Goal: Check status: Check status

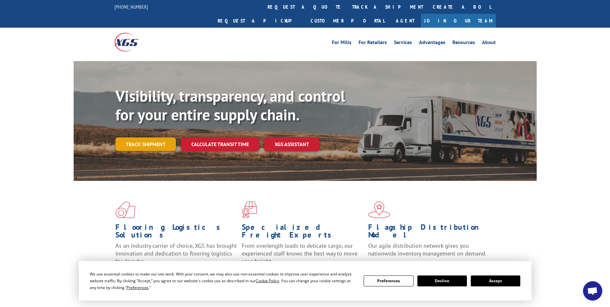
click at [161, 137] on link "Track shipment" at bounding box center [145, 144] width 60 height 14
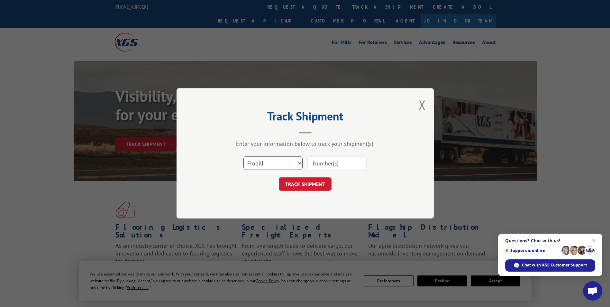
click at [286, 164] on select "Select category... Probill BOL PO" at bounding box center [272, 164] width 59 height 14
select select "bol"
click at [243, 157] on select "Select category... Probill BOL PO" at bounding box center [272, 164] width 59 height 14
click at [333, 161] on input at bounding box center [336, 164] width 59 height 14
paste input "17235200BOL"
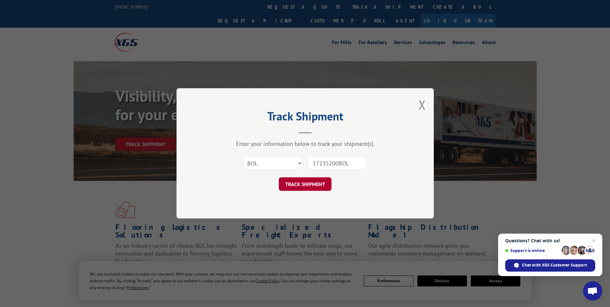
type input "17235200BOL"
click at [322, 186] on button "TRACK SHIPMENT" at bounding box center [305, 185] width 53 height 14
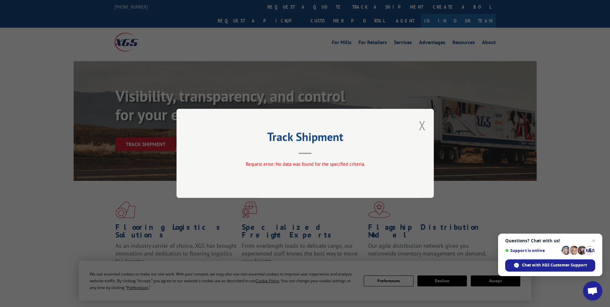
click at [424, 124] on button "Close modal" at bounding box center [422, 125] width 7 height 17
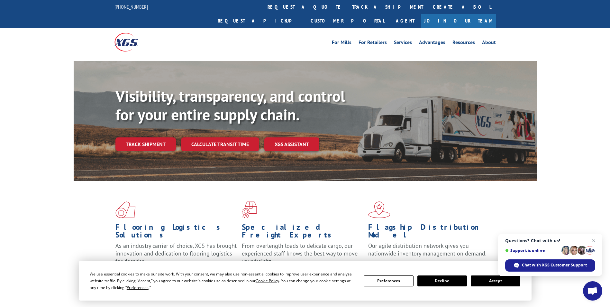
click at [147, 137] on link "Track shipment" at bounding box center [145, 144] width 60 height 14
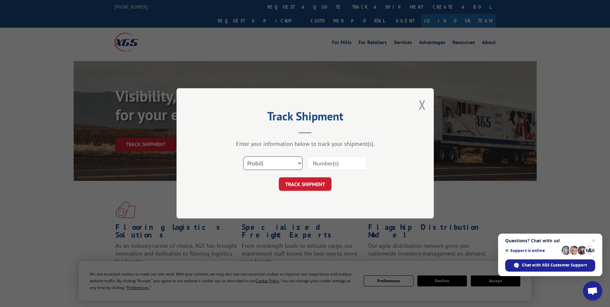
click at [283, 164] on select "Select category... Probill BOL PO" at bounding box center [272, 164] width 59 height 14
select select "bol"
click at [243, 157] on select "Select category... Probill BOL PO" at bounding box center [272, 164] width 59 height 14
click at [337, 159] on input at bounding box center [336, 164] width 59 height 14
paste input "17235200BOL"
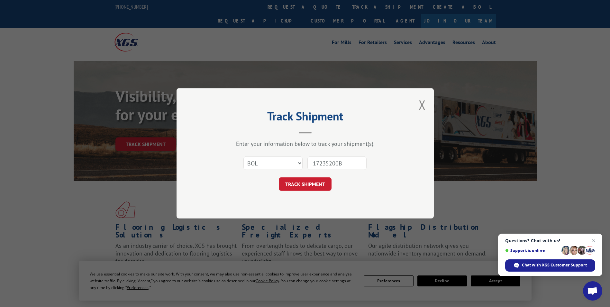
type input "17235200"
click button "TRACK SHIPMENT" at bounding box center [305, 185] width 53 height 14
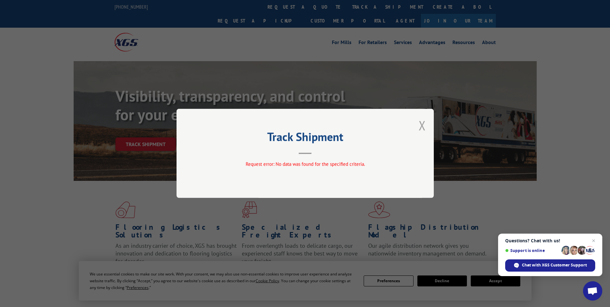
click at [423, 124] on button "Close modal" at bounding box center [422, 125] width 7 height 17
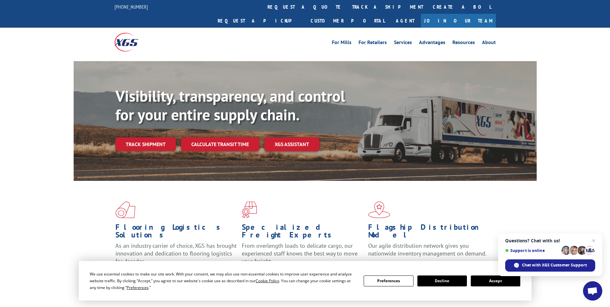
drag, startPoint x: 147, startPoint y: 125, endPoint x: 153, endPoint y: 134, distance: 11.3
click at [147, 137] on link "Track shipment" at bounding box center [145, 144] width 60 height 14
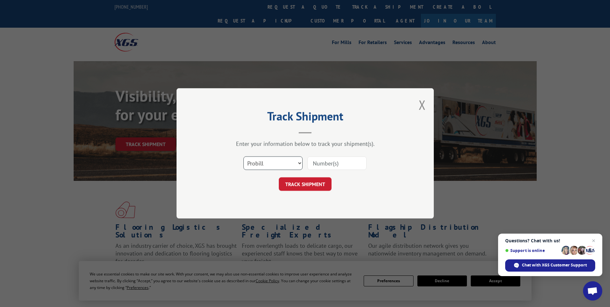
click at [283, 166] on select "Select category... Probill BOL PO" at bounding box center [272, 164] width 59 height 14
click at [243, 157] on select "Select category... Probill BOL PO" at bounding box center [272, 164] width 59 height 14
click at [327, 163] on input at bounding box center [336, 164] width 59 height 14
paste input "17235200BOL"
type input "17235200BOL"
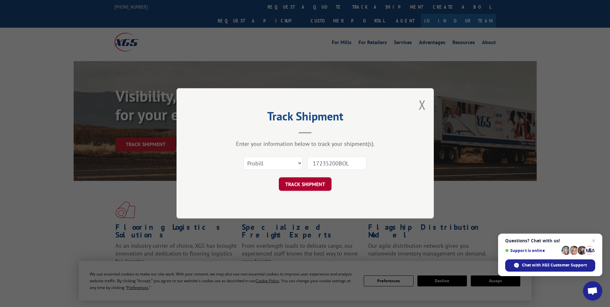
click at [316, 186] on button "TRACK SHIPMENT" at bounding box center [305, 185] width 53 height 14
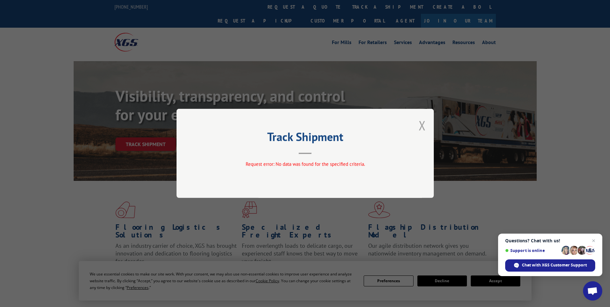
click at [422, 125] on button "Close modal" at bounding box center [422, 125] width 7 height 17
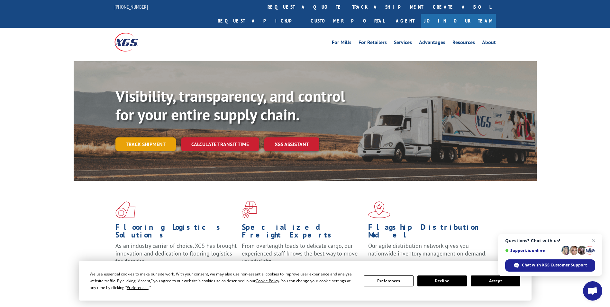
click at [155, 137] on link "Track shipment" at bounding box center [145, 144] width 60 height 14
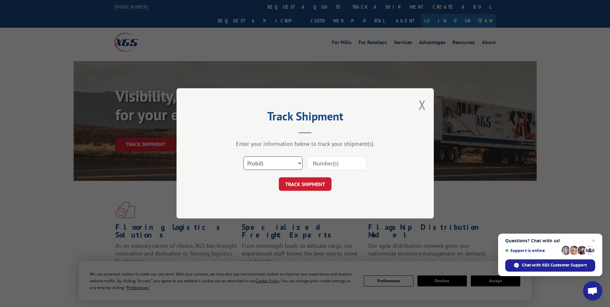
click at [282, 164] on select "Select category... Probill BOL PO" at bounding box center [272, 164] width 59 height 14
select select "bol"
click at [243, 157] on select "Select category... Probill BOL PO" at bounding box center [272, 164] width 59 height 14
click at [337, 163] on input at bounding box center [336, 164] width 59 height 14
paste input "17235200BOL"
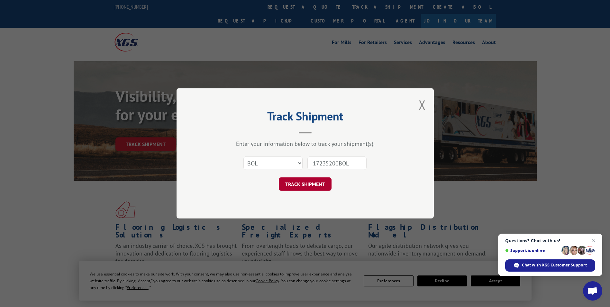
type input "17235200BOL"
click at [321, 179] on button "TRACK SHIPMENT" at bounding box center [305, 185] width 53 height 14
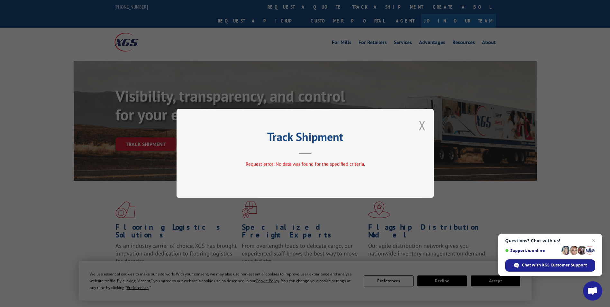
click at [421, 125] on button "Close modal" at bounding box center [422, 125] width 7 height 17
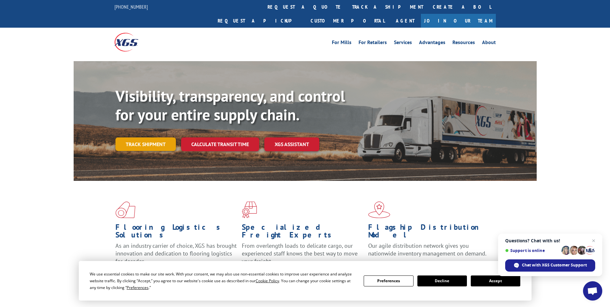
click at [150, 137] on link "Track shipment" at bounding box center [145, 144] width 60 height 14
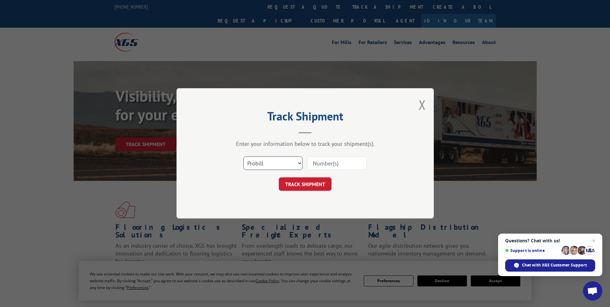
drag, startPoint x: 282, startPoint y: 160, endPoint x: 282, endPoint y: 168, distance: 7.4
click at [282, 160] on select "Select category... Probill BOL PO" at bounding box center [272, 164] width 59 height 14
select select "po"
click at [243, 157] on select "Select category... Probill BOL PO" at bounding box center [272, 164] width 59 height 14
click at [338, 160] on input at bounding box center [336, 164] width 59 height 14
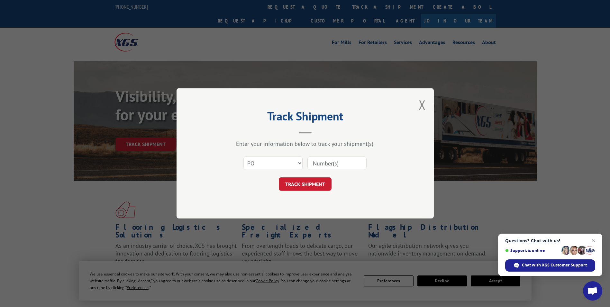
paste input "17235200BOL"
type input "17235200BOL"
click at [312, 182] on button "TRACK SHIPMENT" at bounding box center [305, 185] width 53 height 14
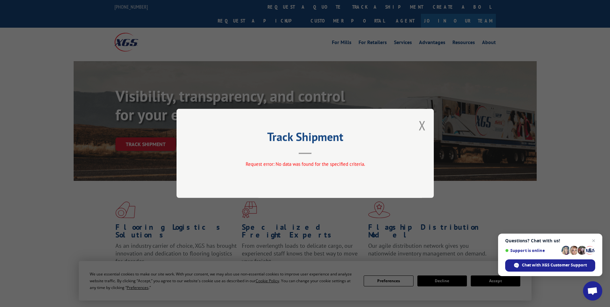
click at [502, 278] on div "Track Shipment Request error: No data was found for the specified criteria." at bounding box center [305, 153] width 610 height 307
click at [486, 282] on div "Track Shipment Request error: No data was found for the specified criteria." at bounding box center [305, 153] width 610 height 307
click at [592, 241] on span "Close chat" at bounding box center [594, 241] width 8 height 8
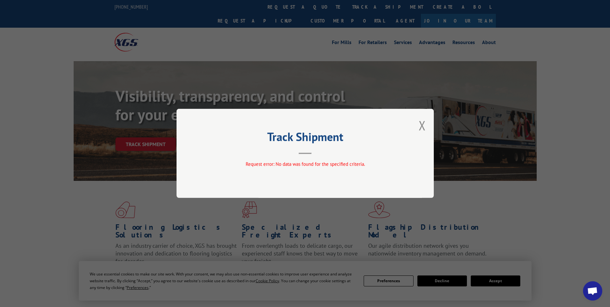
click at [516, 282] on div "Track Shipment Request error: No data was found for the specified criteria." at bounding box center [305, 153] width 610 height 307
click at [486, 283] on div "Track Shipment Request error: No data was found for the specified criteria." at bounding box center [305, 153] width 610 height 307
drag, startPoint x: 421, startPoint y: 125, endPoint x: 425, endPoint y: 126, distance: 3.6
click at [421, 125] on button "Close modal" at bounding box center [422, 125] width 7 height 17
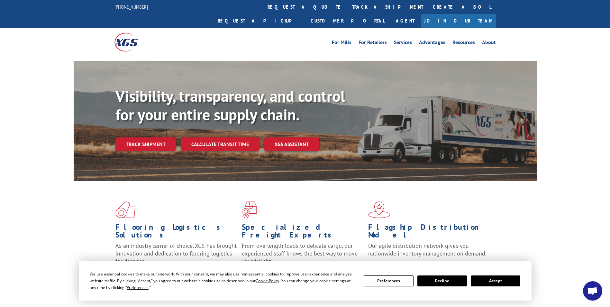
click at [479, 279] on button "Accept" at bounding box center [496, 280] width 50 height 11
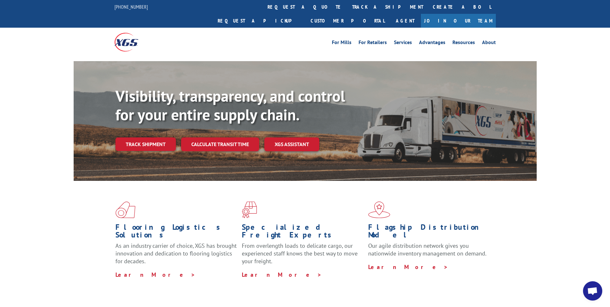
scroll to position [96, 0]
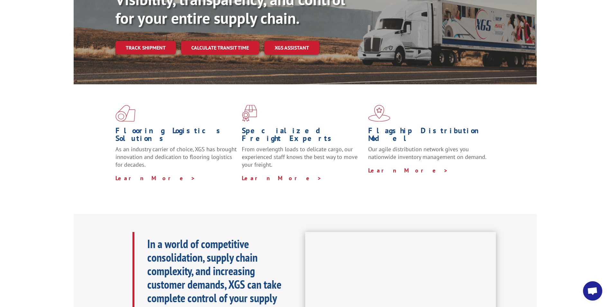
drag, startPoint x: 160, startPoint y: 33, endPoint x: 174, endPoint y: 37, distance: 14.8
click at [160, 41] on link "Track shipment" at bounding box center [145, 48] width 60 height 14
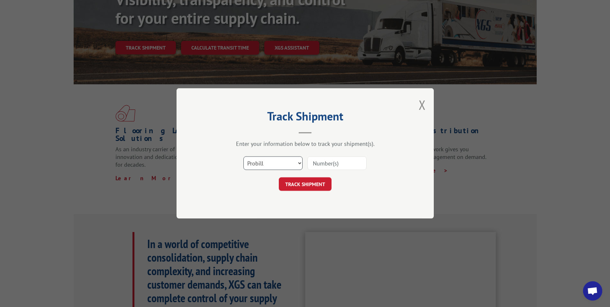
click at [290, 164] on select "Select category... Probill BOL PO" at bounding box center [272, 164] width 59 height 14
select select "bol"
click at [243, 157] on select "Select category... Probill BOL PO" at bounding box center [272, 164] width 59 height 14
click at [325, 168] on input at bounding box center [336, 164] width 59 height 14
paste input "17235200BOL"
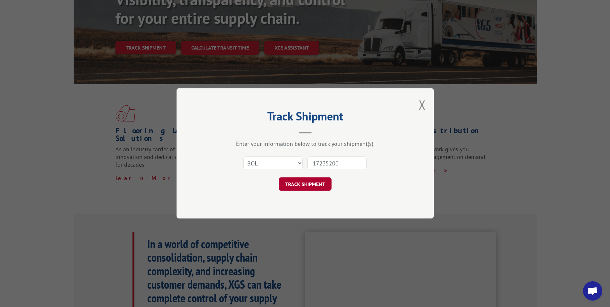
type input "17235200"
click at [303, 186] on button "TRACK SHIPMENT" at bounding box center [305, 185] width 53 height 14
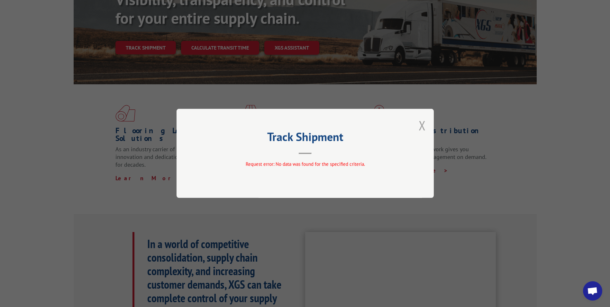
click at [424, 127] on button "Close modal" at bounding box center [422, 125] width 7 height 17
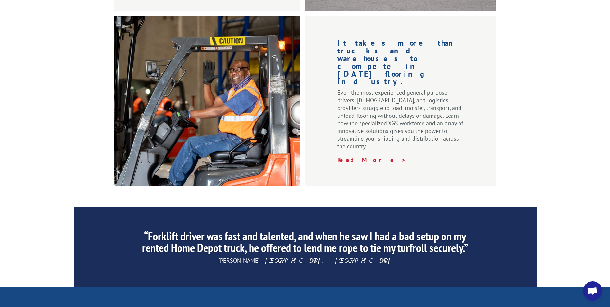
scroll to position [900, 0]
